Goal: Task Accomplishment & Management: Manage account settings

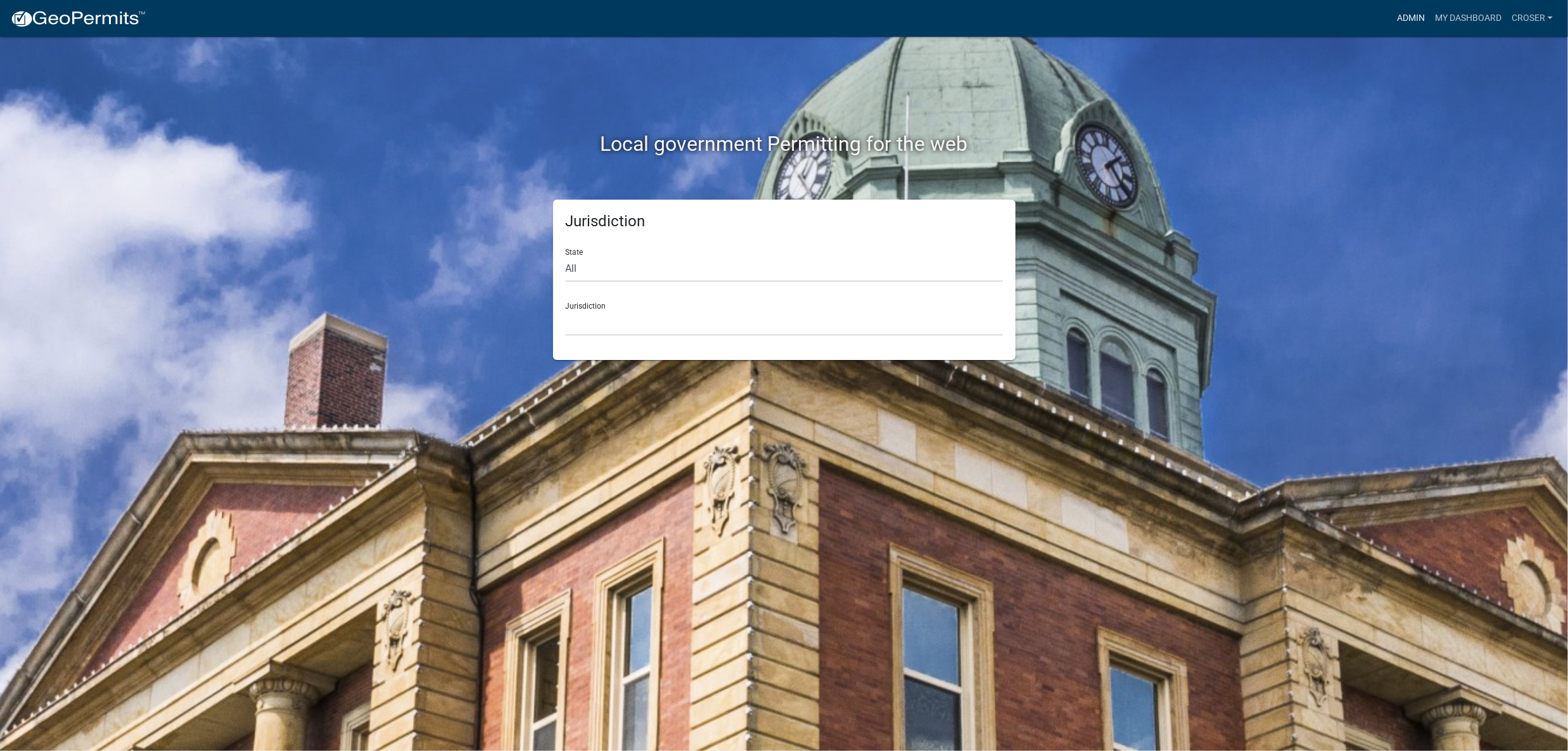
click at [1392, 22] on link "Admin" at bounding box center [1410, 19] width 38 height 24
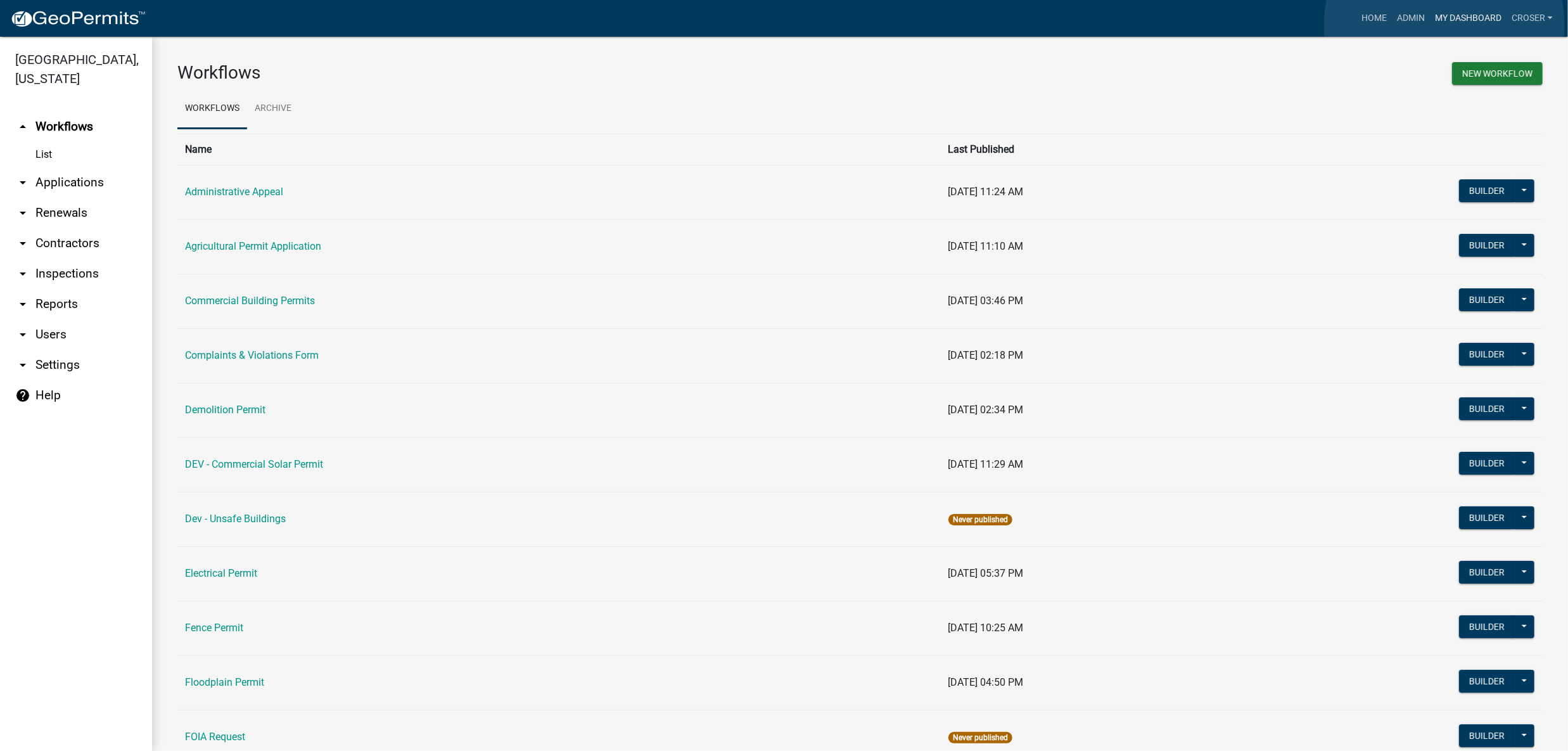
click at [1444, 25] on link "My Dashboard" at bounding box center [1468, 19] width 77 height 24
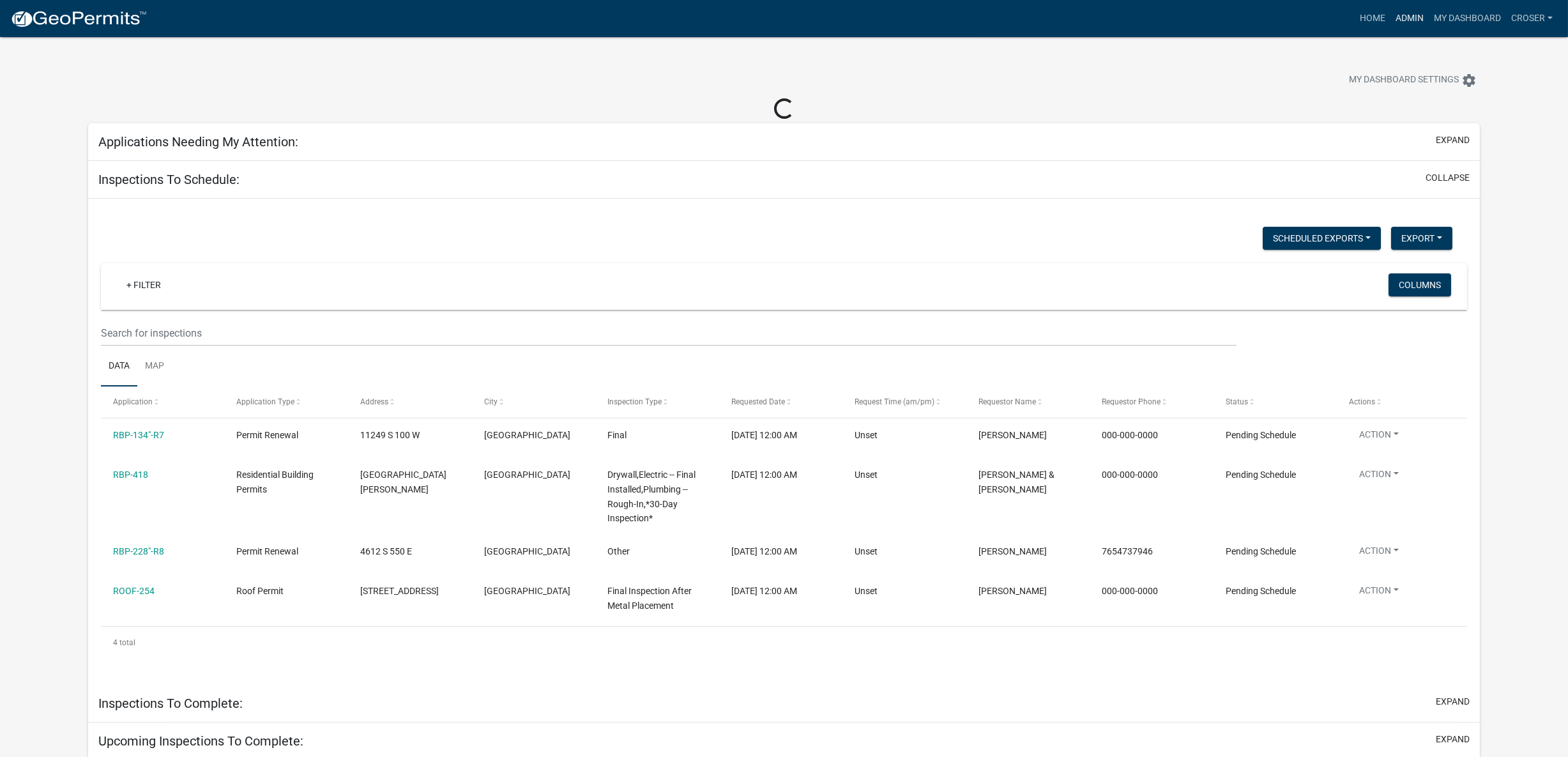
click at [1390, 23] on link "Admin" at bounding box center [1409, 19] width 38 height 24
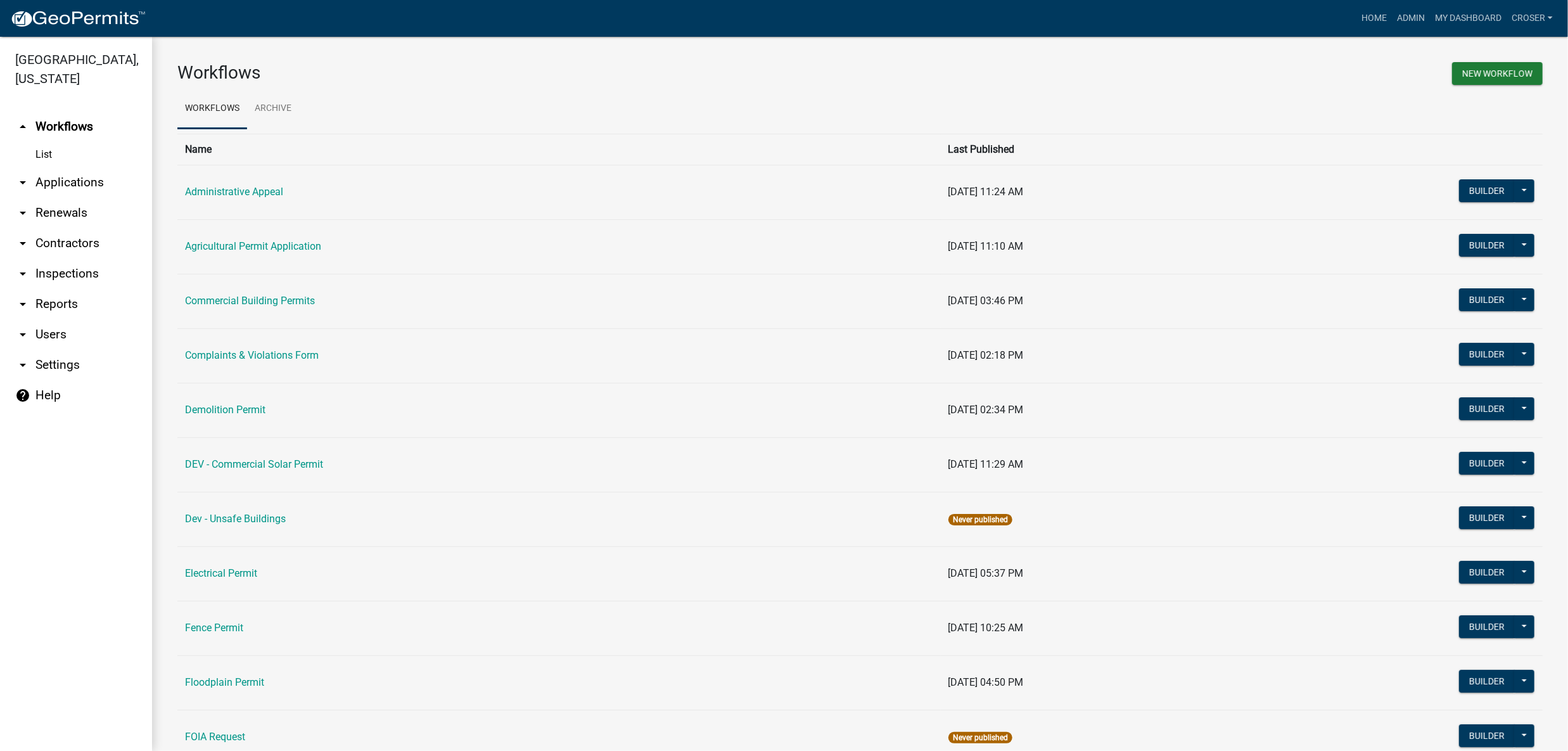
click at [67, 198] on link "arrow_drop_down Applications" at bounding box center [76, 182] width 152 height 31
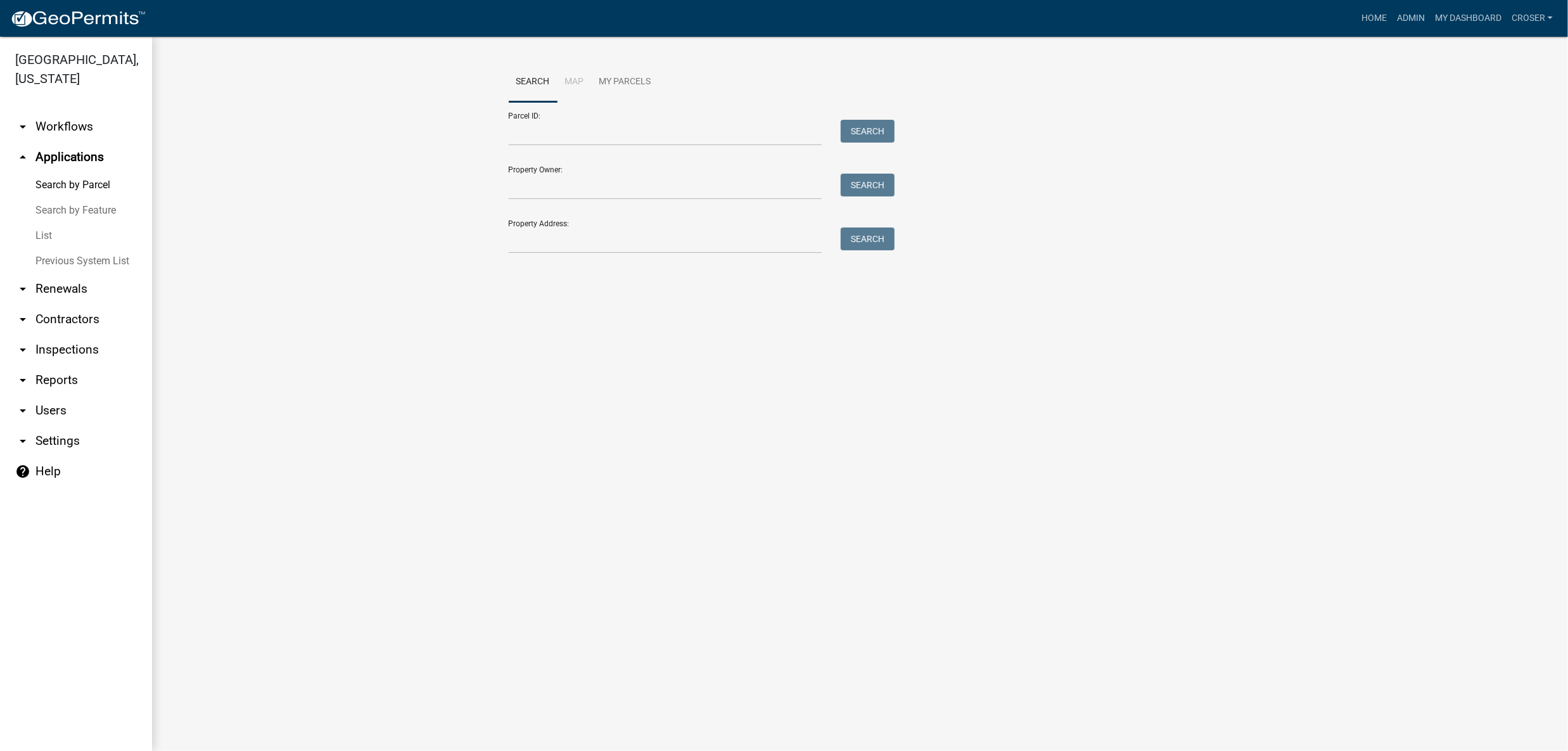
click at [58, 248] on link "List" at bounding box center [76, 236] width 152 height 26
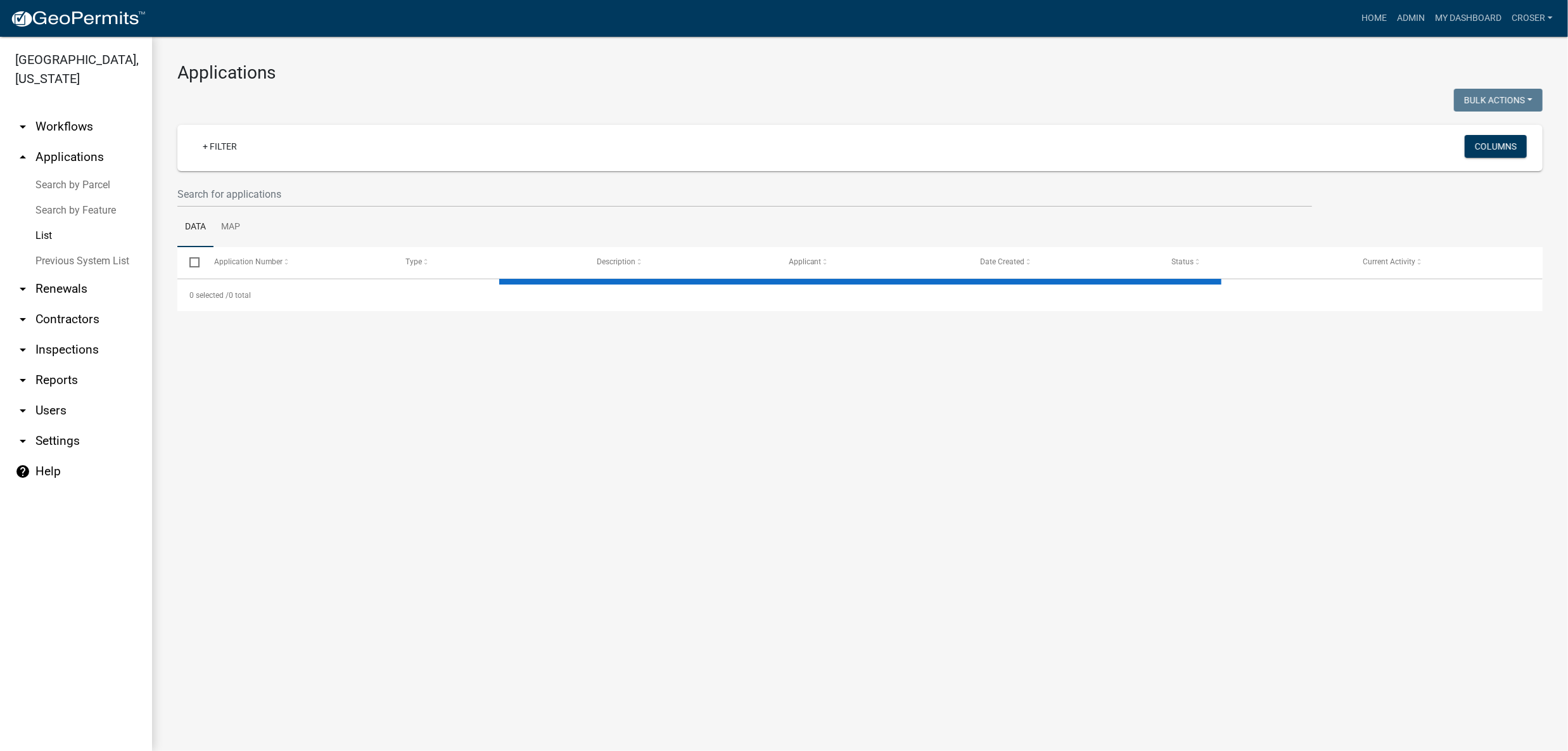
select select "3: 100"
